Goal: Go to known website: Go to known website

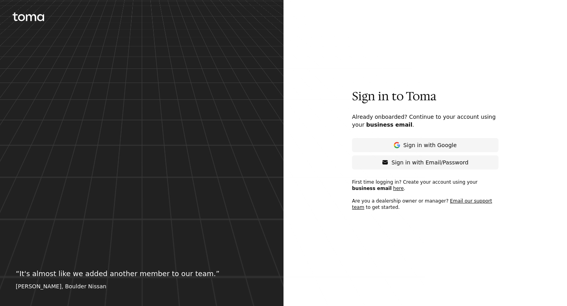
click at [38, 7] on div at bounding box center [142, 153] width 284 height 306
click at [38, 13] on icon at bounding box center [29, 17] width 32 height 9
click at [37, 20] on icon at bounding box center [29, 17] width 32 height 9
